Goal: Check status: Check status

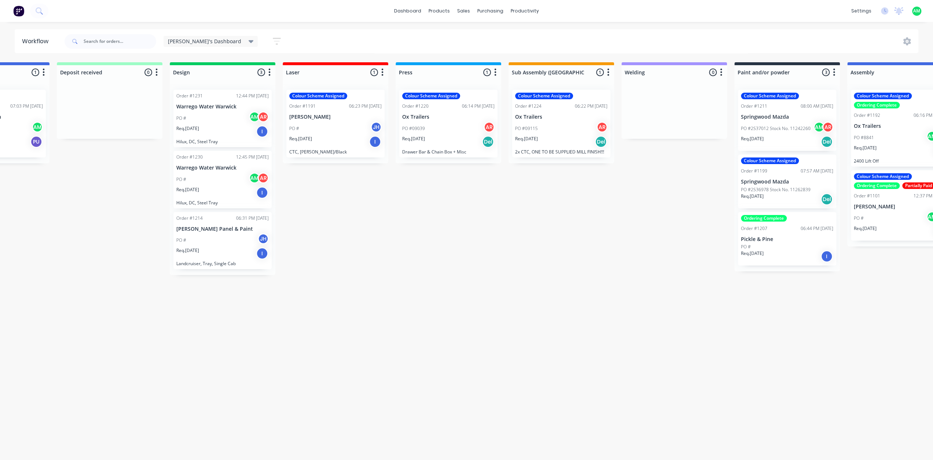
scroll to position [0, 185]
click at [769, 131] on p "PO #2S37012 Stock No. 11242260" at bounding box center [775, 128] width 70 height 7
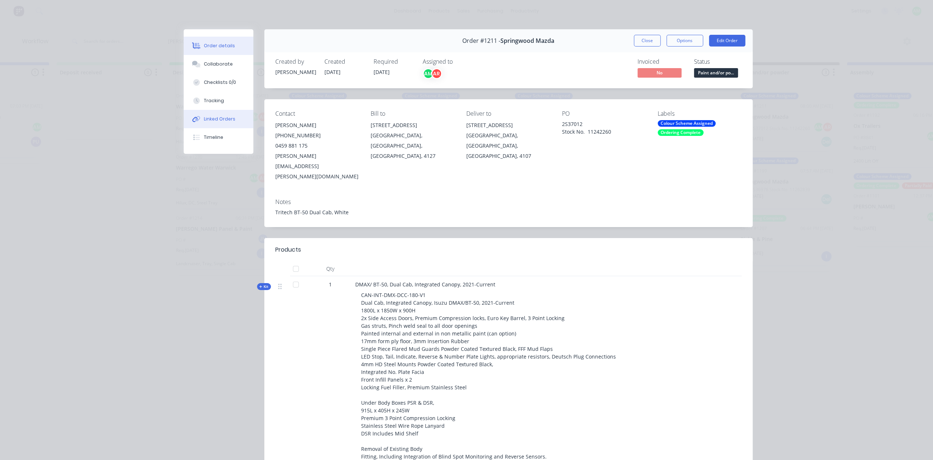
click at [203, 113] on button "Linked Orders" at bounding box center [219, 119] width 70 height 18
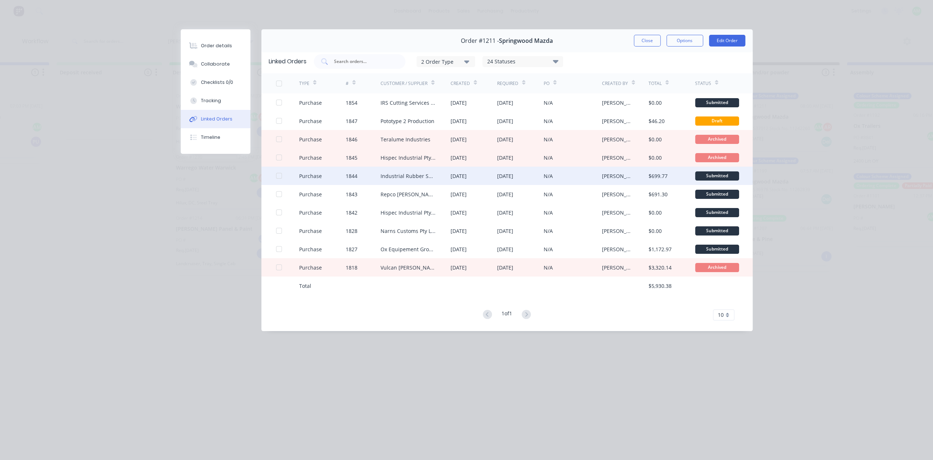
click at [382, 178] on div "Industrial Rubber Supplies IRS" at bounding box center [407, 176] width 55 height 8
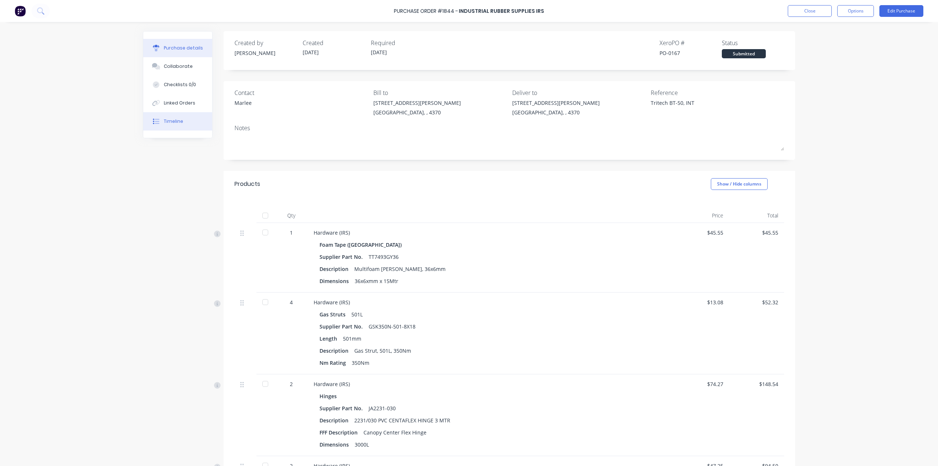
click at [185, 128] on button "Timeline" at bounding box center [177, 121] width 69 height 18
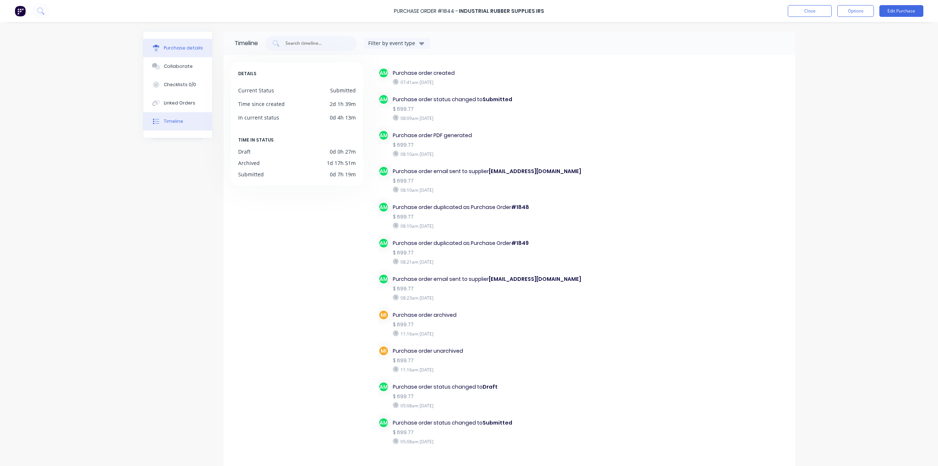
click at [164, 49] on div "Purchase details" at bounding box center [183, 48] width 39 height 7
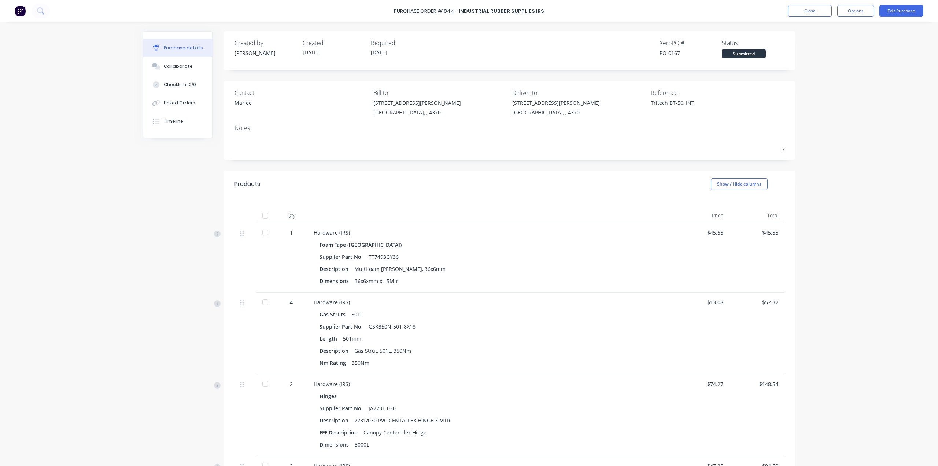
type textarea "x"
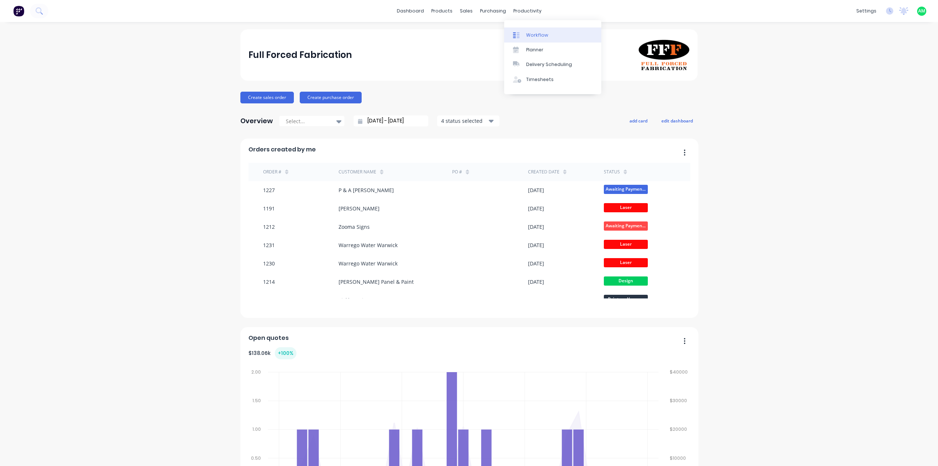
click at [522, 31] on link "Workflow" at bounding box center [552, 34] width 97 height 15
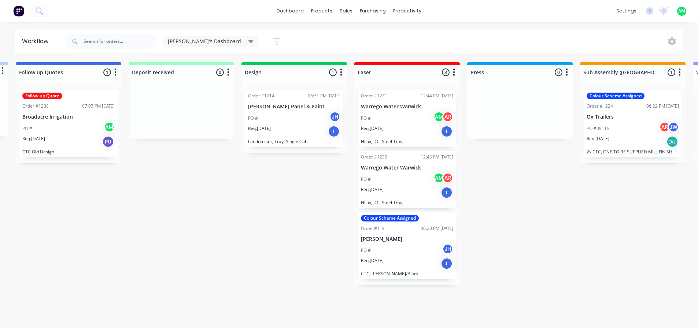
scroll to position [0, 121]
